Goal: Complete application form

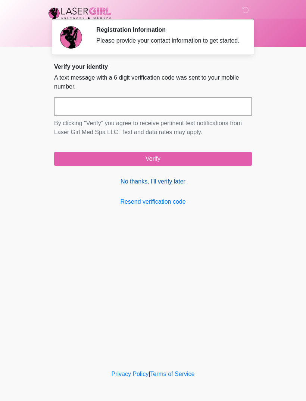
click at [172, 186] on link "No thanks, I'll verify later" at bounding box center [153, 181] width 198 height 9
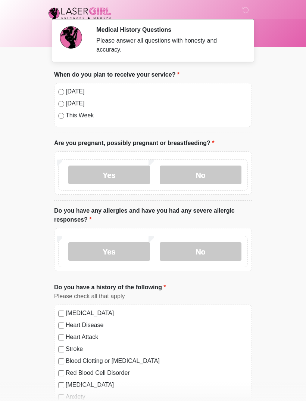
click at [63, 89] on div "[DATE]" at bounding box center [153, 91] width 190 height 9
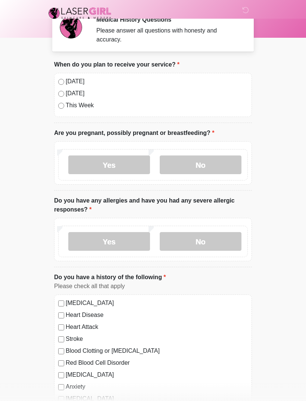
scroll to position [10, 0]
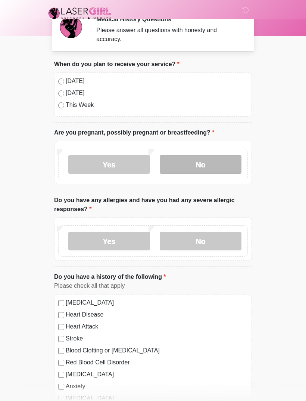
click at [199, 165] on label "No" at bounding box center [201, 164] width 82 height 19
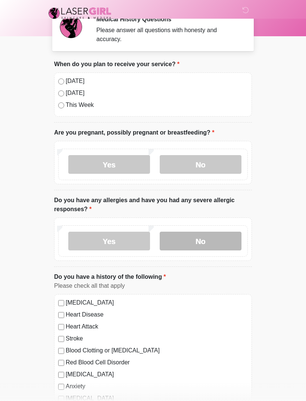
click at [208, 235] on label "No" at bounding box center [201, 241] width 82 height 19
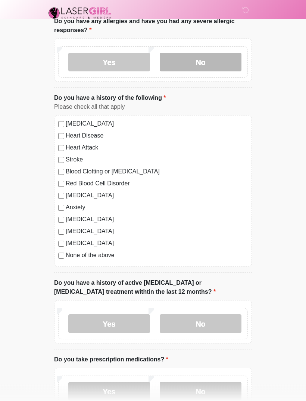
scroll to position [190, 0]
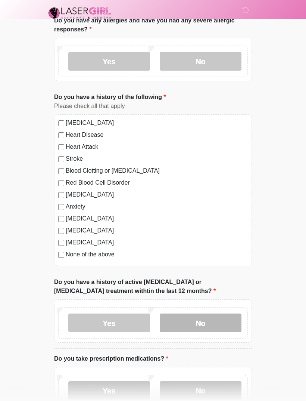
click at [201, 322] on label "No" at bounding box center [201, 323] width 82 height 19
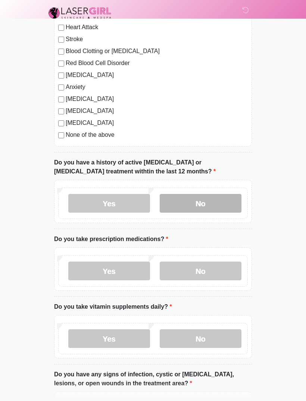
scroll to position [311, 0]
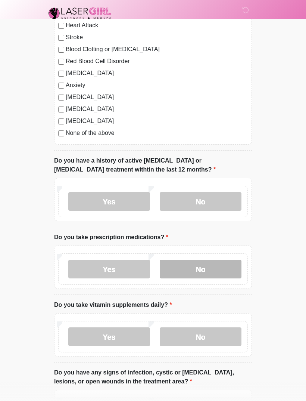
click at [204, 267] on label "No" at bounding box center [201, 269] width 82 height 19
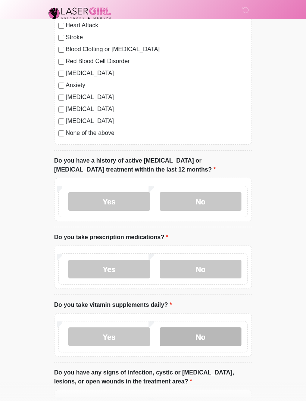
click at [201, 328] on label "No" at bounding box center [201, 336] width 82 height 19
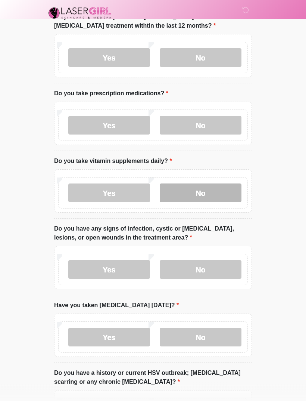
scroll to position [456, 0]
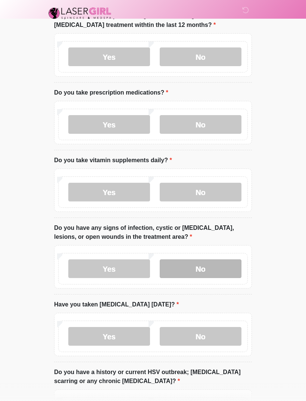
click at [202, 269] on label "No" at bounding box center [201, 268] width 82 height 19
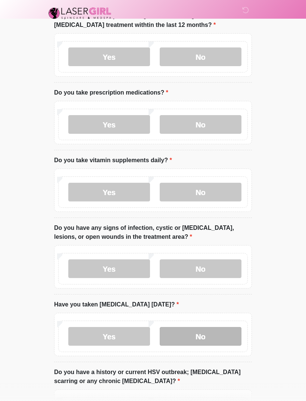
click at [204, 334] on label "No" at bounding box center [201, 336] width 82 height 19
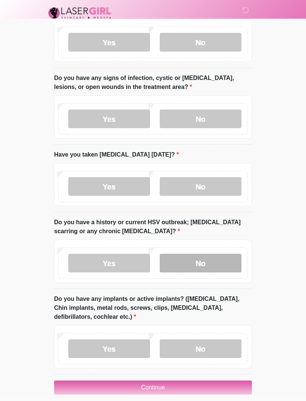
click at [202, 268] on label "No" at bounding box center [201, 263] width 82 height 19
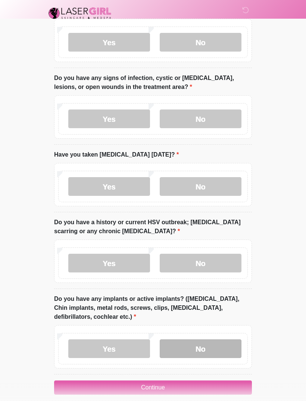
click at [205, 346] on label "No" at bounding box center [201, 348] width 82 height 19
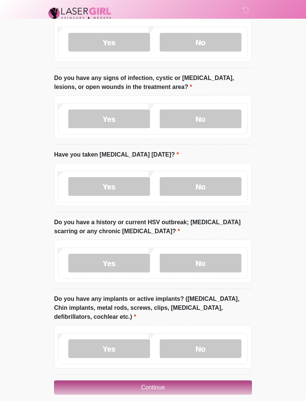
click at [200, 382] on button "Continue" at bounding box center [153, 387] width 198 height 14
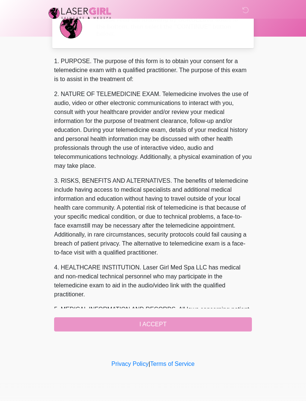
scroll to position [0, 0]
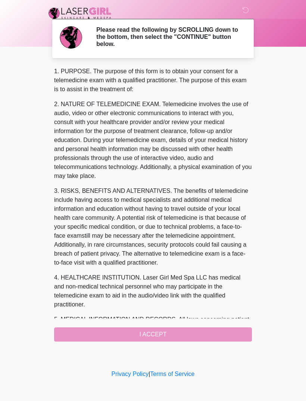
click at [190, 329] on div "1. PURPOSE. The purpose of this form is to obtain your consent for a telemedici…" at bounding box center [153, 204] width 198 height 274
click at [146, 331] on div "1. PURPOSE. The purpose of this form is to obtain your consent for a telemedici…" at bounding box center [153, 204] width 198 height 274
click at [150, 332] on div "1. PURPOSE. The purpose of this form is to obtain your consent for a telemedici…" at bounding box center [153, 204] width 198 height 274
click at [134, 340] on div "1. PURPOSE. The purpose of this form is to obtain your consent for a telemedici…" at bounding box center [153, 204] width 198 height 274
click at [134, 339] on div "1. PURPOSE. The purpose of this form is to obtain your consent for a telemedici…" at bounding box center [153, 204] width 198 height 274
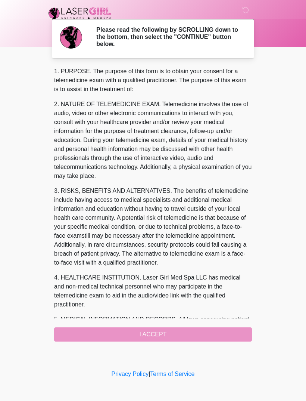
click at [149, 333] on div "1. PURPOSE. The purpose of this form is to obtain your consent for a telemedici…" at bounding box center [153, 204] width 198 height 274
click at [128, 333] on div "1. PURPOSE. The purpose of this form is to obtain your consent for a telemedici…" at bounding box center [153, 204] width 198 height 274
click at [127, 332] on div "1. PURPOSE. The purpose of this form is to obtain your consent for a telemedici…" at bounding box center [153, 204] width 198 height 274
click at [175, 333] on div "1. PURPOSE. The purpose of this form is to obtain your consent for a telemedici…" at bounding box center [153, 204] width 198 height 274
click at [175, 332] on div "1. PURPOSE. The purpose of this form is to obtain your consent for a telemedici…" at bounding box center [153, 204] width 198 height 274
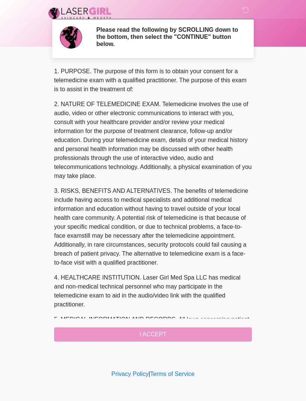
click at [163, 334] on div "1. PURPOSE. The purpose of this form is to obtain your consent for a telemedici…" at bounding box center [153, 204] width 198 height 274
click at [175, 332] on div "1. PURPOSE. The purpose of this form is to obtain your consent for a telemedici…" at bounding box center [153, 204] width 198 height 274
click at [145, 335] on div "1. PURPOSE. The purpose of this form is to obtain your consent for a telemedici…" at bounding box center [153, 204] width 198 height 274
click at [136, 329] on div "1. PURPOSE. The purpose of this form is to obtain your consent for a telemedici…" at bounding box center [153, 204] width 198 height 274
click at [132, 330] on div "1. PURPOSE. The purpose of this form is to obtain your consent for a telemedici…" at bounding box center [153, 204] width 198 height 274
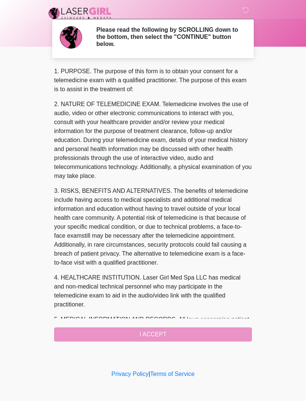
click at [131, 329] on div "1. PURPOSE. The purpose of this form is to obtain your consent for a telemedici…" at bounding box center [153, 204] width 198 height 274
click at [200, 332] on div "1. PURPOSE. The purpose of this form is to obtain your consent for a telemedici…" at bounding box center [153, 204] width 198 height 274
click at [199, 332] on div "1. PURPOSE. The purpose of this form is to obtain your consent for a telemedici…" at bounding box center [153, 204] width 198 height 274
click at [196, 324] on div "1. PURPOSE. The purpose of this form is to obtain your consent for a telemedici…" at bounding box center [153, 204] width 198 height 274
click at [151, 333] on div "1. PURPOSE. The purpose of this form is to obtain your consent for a telemedici…" at bounding box center [153, 204] width 198 height 274
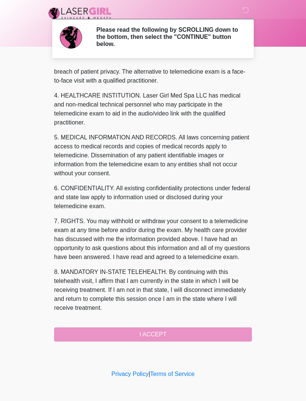
scroll to position [200, 0]
click at [117, 330] on button "I ACCEPT" at bounding box center [153, 334] width 198 height 14
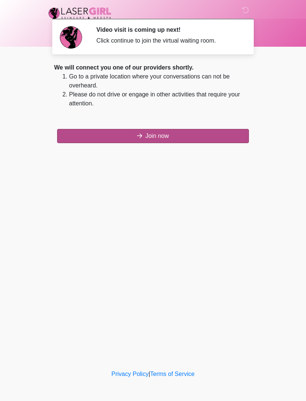
click at [86, 140] on button "Join now" at bounding box center [153, 136] width 192 height 14
